Goal: Task Accomplishment & Management: Use online tool/utility

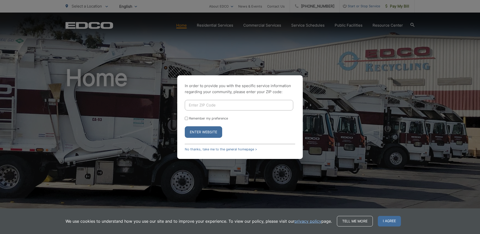
click at [194, 132] on button "Enter Website" at bounding box center [203, 132] width 37 height 12
click at [205, 130] on button "Enter Website" at bounding box center [203, 132] width 37 height 12
click at [211, 149] on link "No thanks, take me to the general homepage >" at bounding box center [221, 149] width 72 height 4
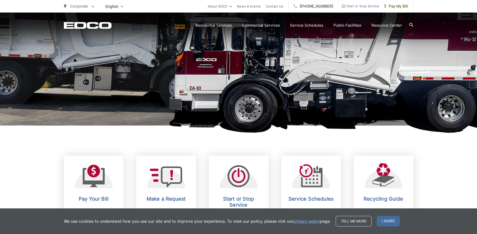
scroll to position [100, 0]
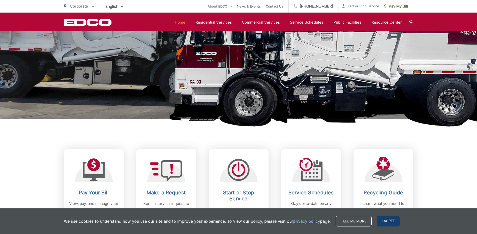
click at [387, 221] on span "I agree" at bounding box center [387, 221] width 23 height 11
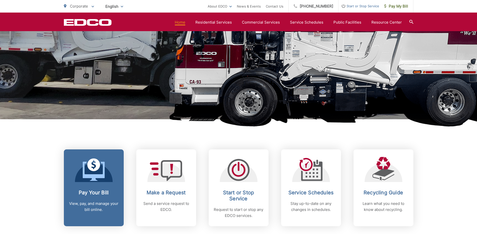
click at [86, 205] on p "View, pay, and manage your bill online." at bounding box center [94, 207] width 50 height 12
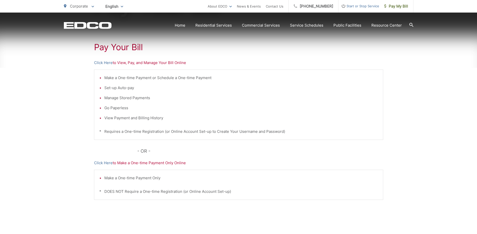
scroll to position [100, 0]
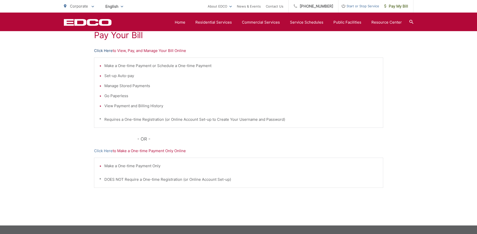
click at [104, 50] on link "Click Here" at bounding box center [103, 51] width 19 height 6
